Goal: Task Accomplishment & Management: Manage account settings

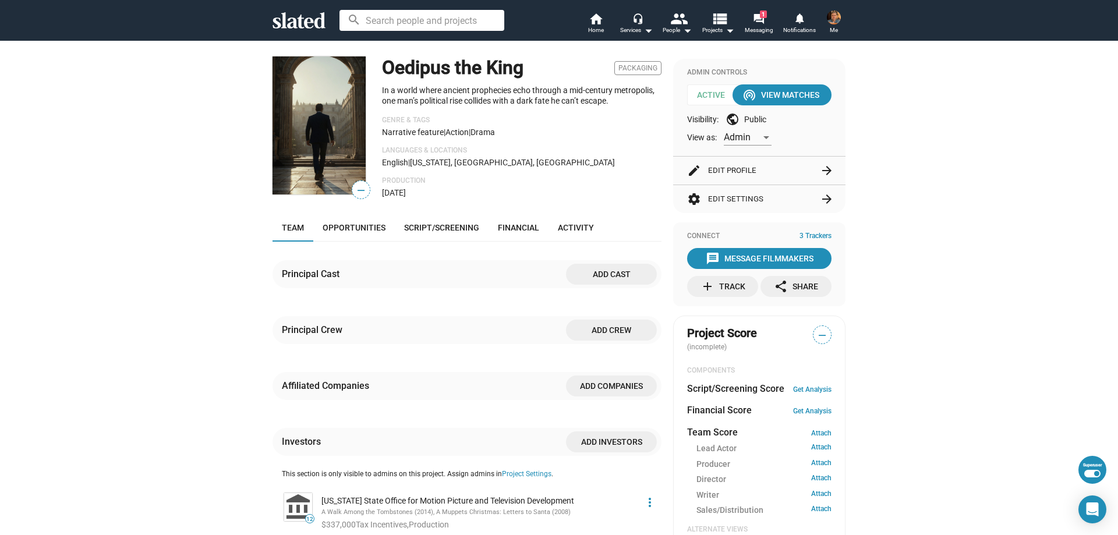
click at [822, 169] on mat-icon "arrow_forward" at bounding box center [827, 171] width 14 height 14
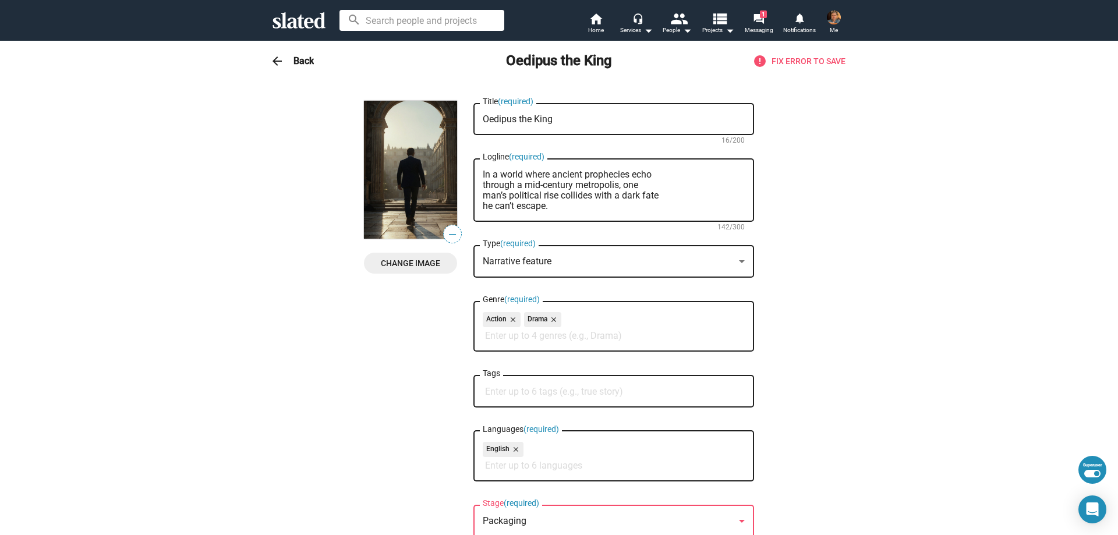
scroll to position [175, 0]
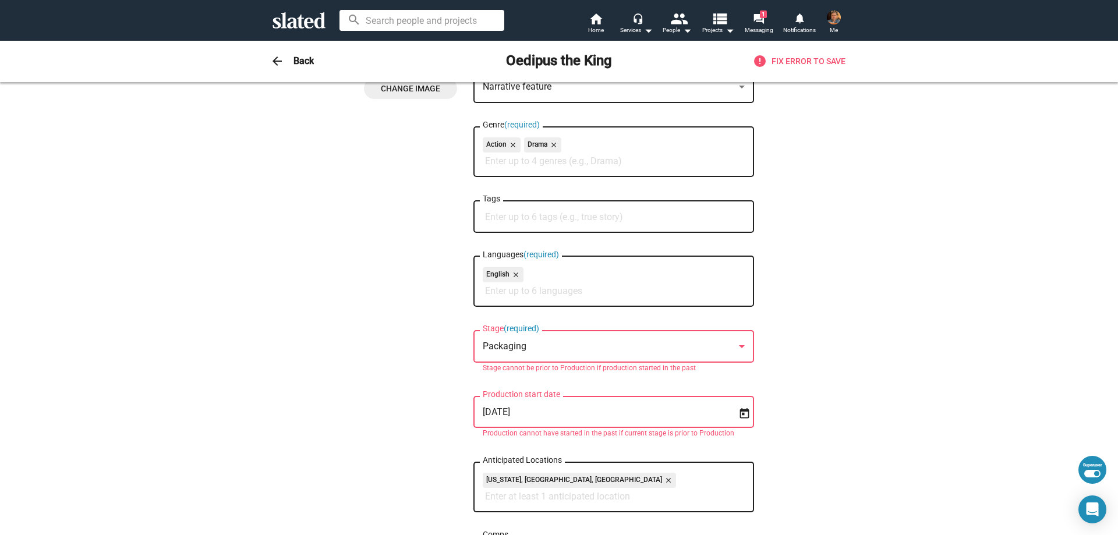
drag, startPoint x: 596, startPoint y: 413, endPoint x: 459, endPoint y: 412, distance: 136.8
click at [459, 412] on div "— Change Image — Change Image Oedipus the King Title (required) 16/200 In a wor…" at bounding box center [559, 515] width 390 height 1178
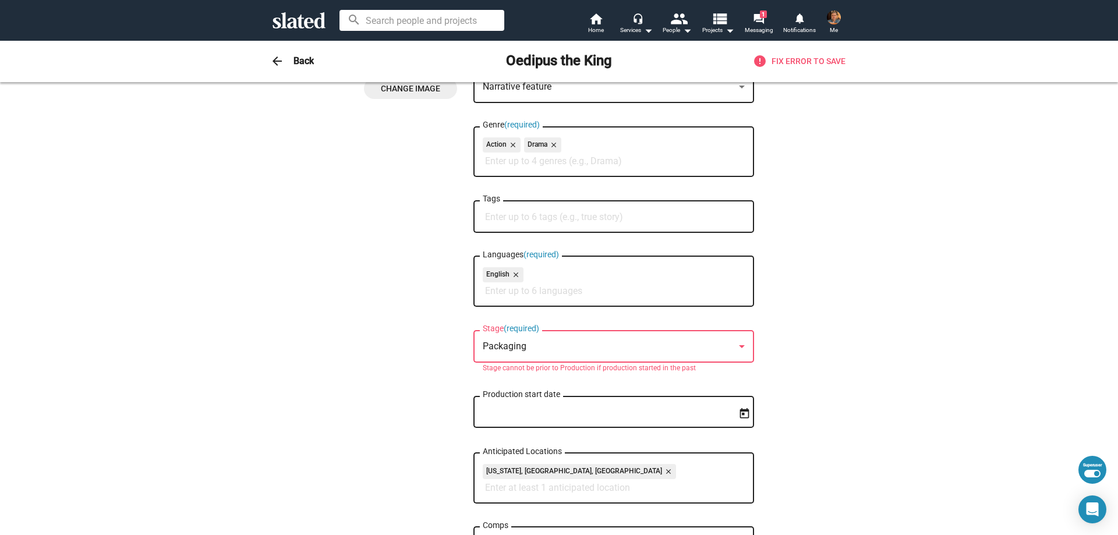
click at [273, 66] on mat-icon "arrow_back" at bounding box center [277, 61] width 14 height 14
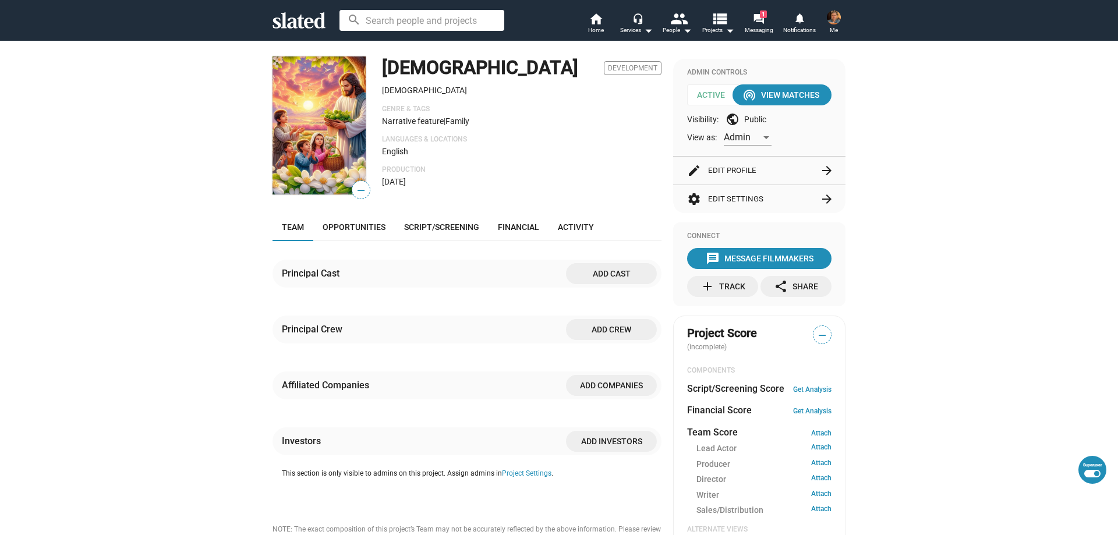
click at [820, 165] on mat-icon "arrow_forward" at bounding box center [827, 171] width 14 height 14
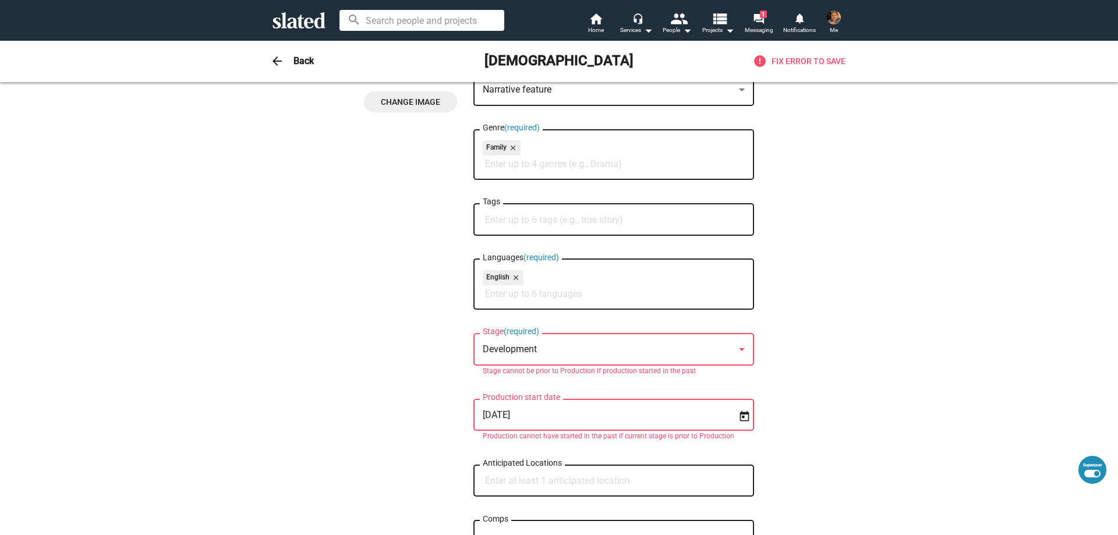
scroll to position [233, 0]
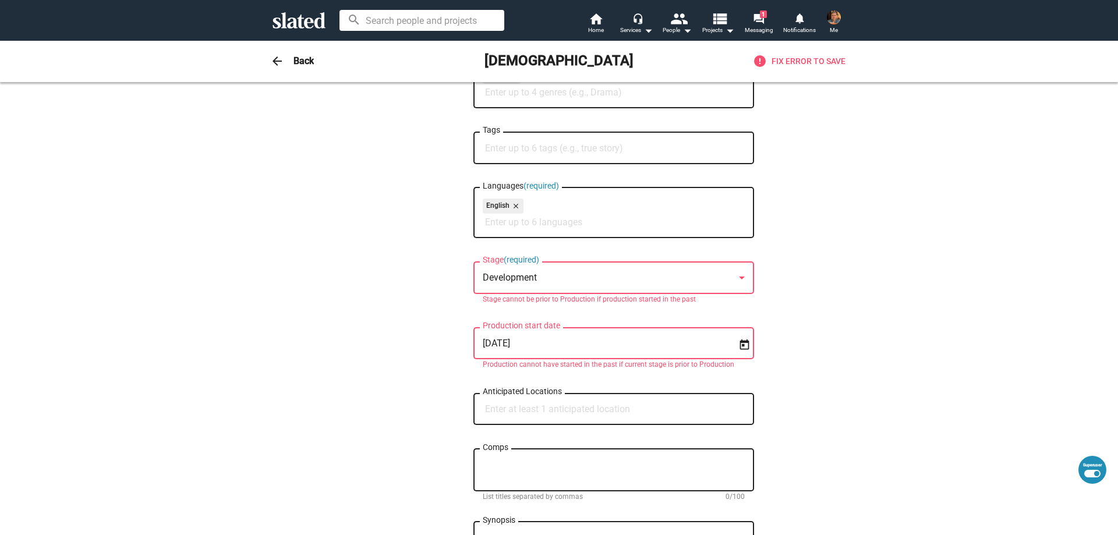
drag, startPoint x: 655, startPoint y: 341, endPoint x: 457, endPoint y: 344, distance: 198.0
click at [457, 344] on div "— Change Image — Change Image [DEMOGRAPHIC_DATA] Title (required) 5/200 [DEMOGR…" at bounding box center [559, 442] width 390 height 1149
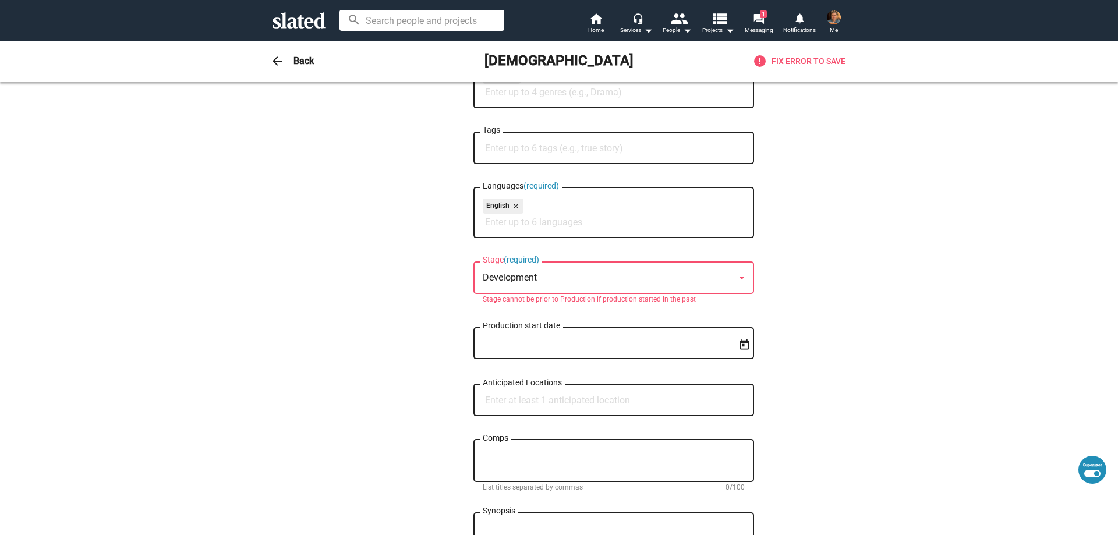
click at [270, 62] on mat-icon "arrow_back" at bounding box center [277, 61] width 14 height 14
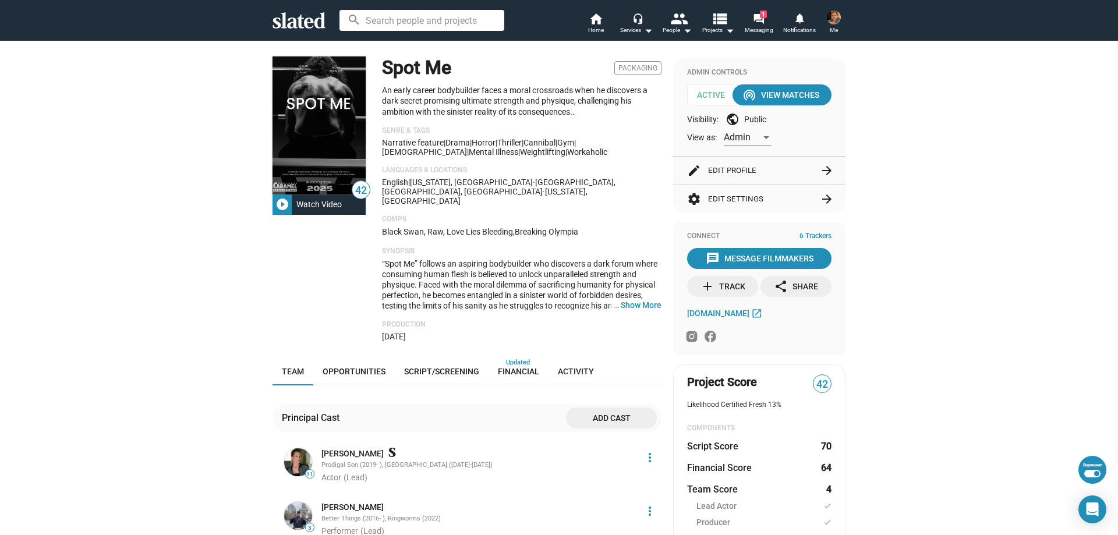
click at [820, 167] on mat-icon "arrow_forward" at bounding box center [827, 171] width 14 height 14
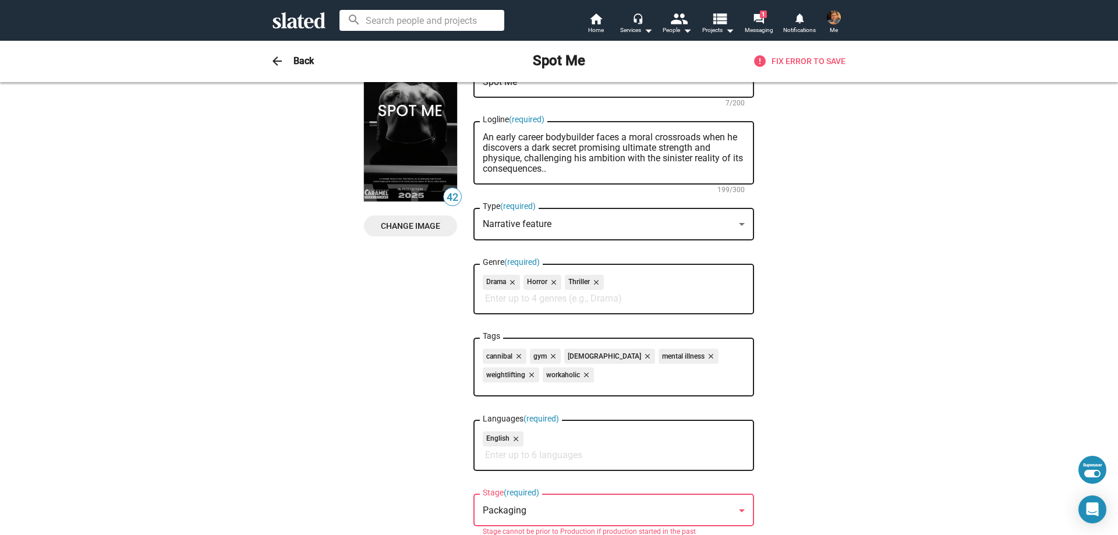
scroll to position [175, 0]
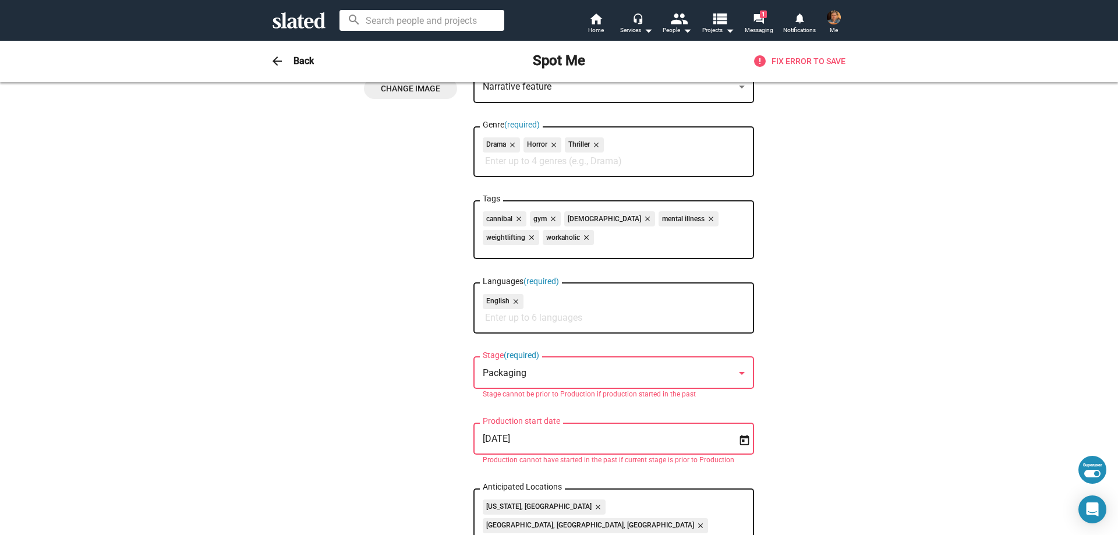
drag, startPoint x: 620, startPoint y: 438, endPoint x: 458, endPoint y: 436, distance: 161.3
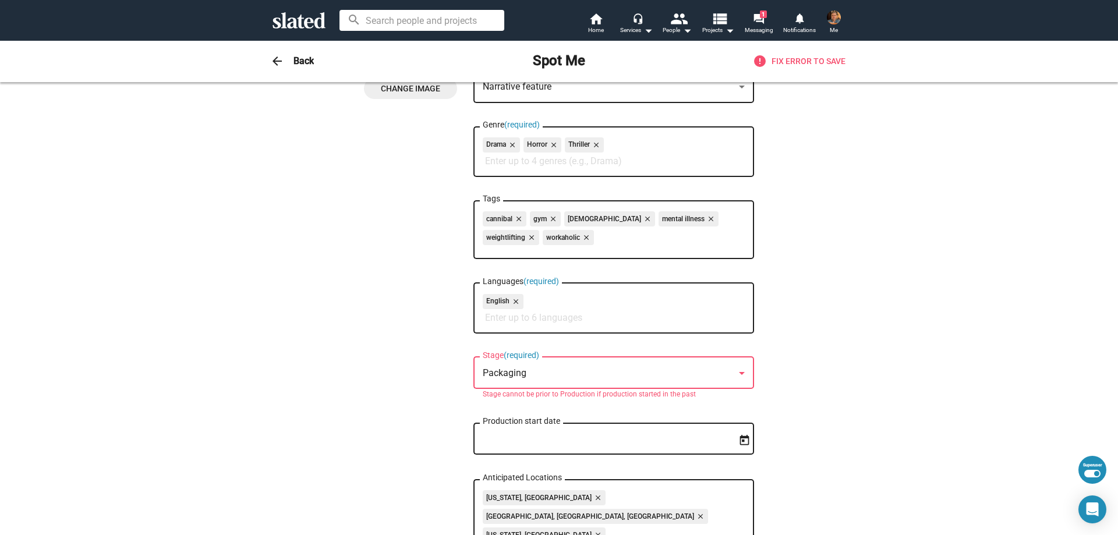
click at [271, 56] on mat-icon "arrow_back" at bounding box center [277, 61] width 14 height 14
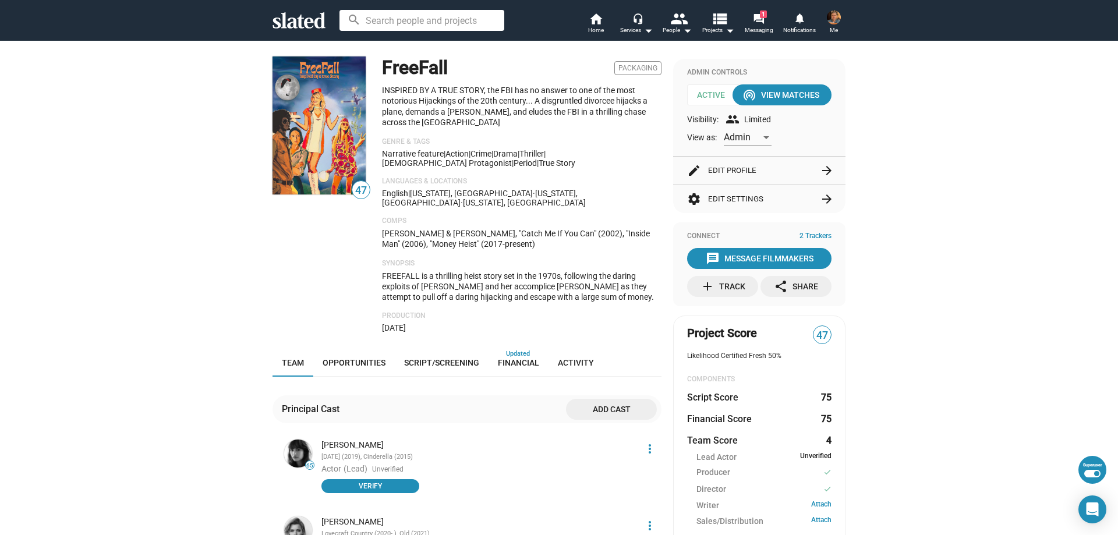
click at [820, 172] on mat-icon "arrow_forward" at bounding box center [827, 171] width 14 height 14
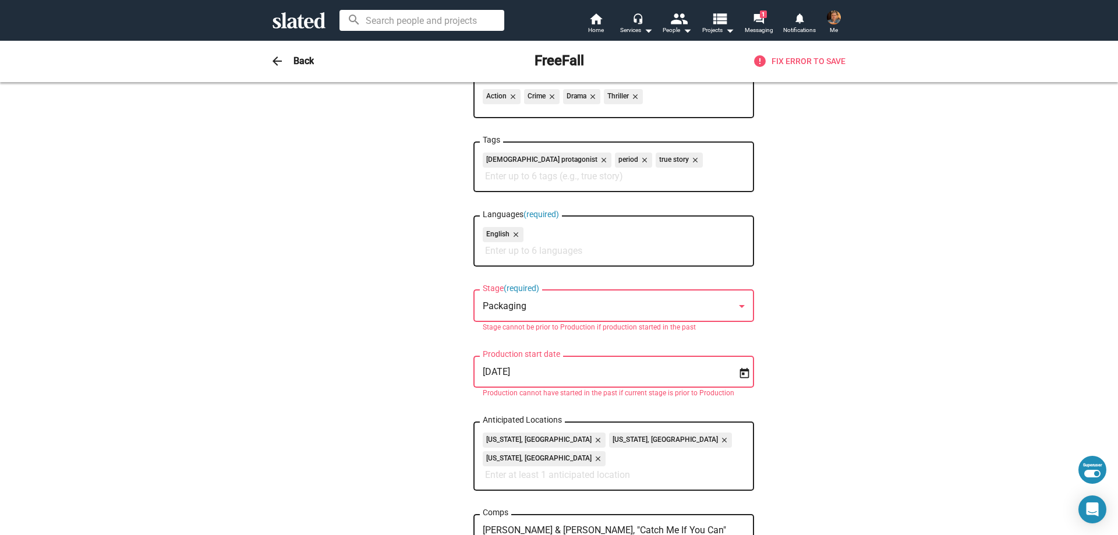
scroll to position [233, 0]
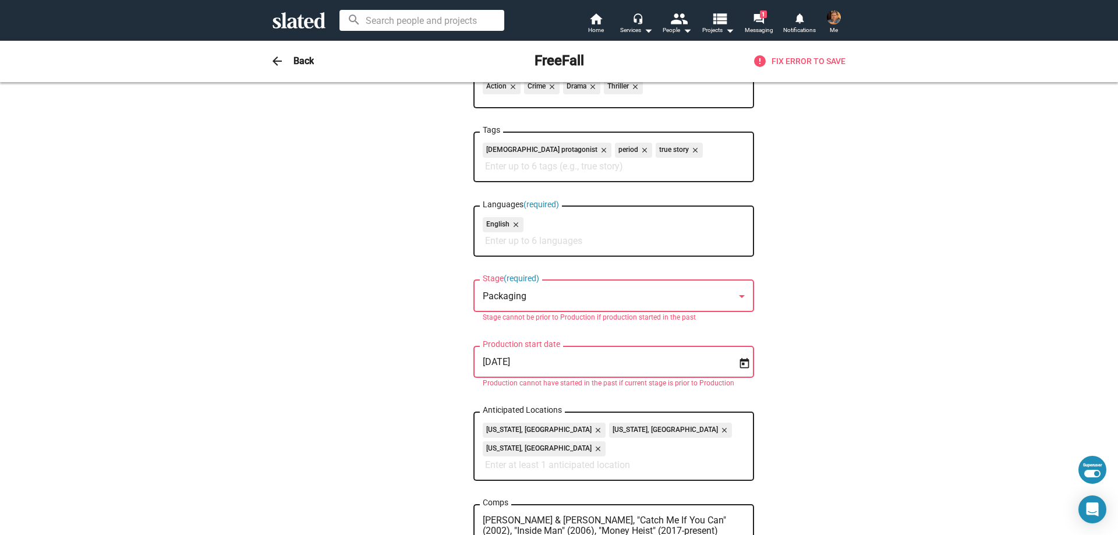
drag, startPoint x: 675, startPoint y: 367, endPoint x: 464, endPoint y: 381, distance: 211.2
click at [464, 381] on div "47 Change Image 47 Change Image FreeFall Title (required) 8/200 INSPIRED BY A T…" at bounding box center [559, 475] width 390 height 1215
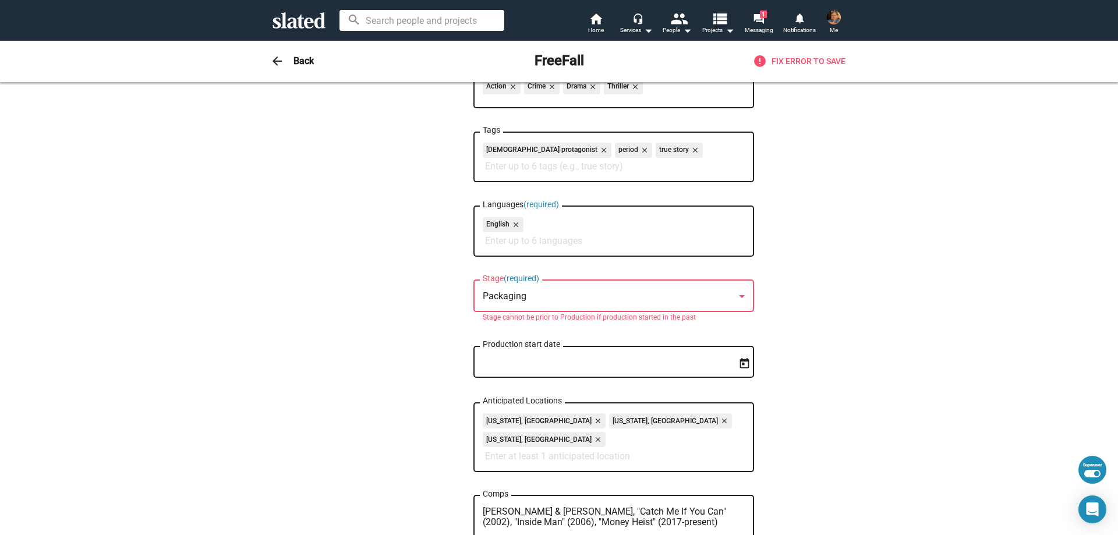
click at [266, 59] on span "arrow_back" at bounding box center [277, 61] width 23 height 14
